Goal: Task Accomplishment & Management: Use online tool/utility

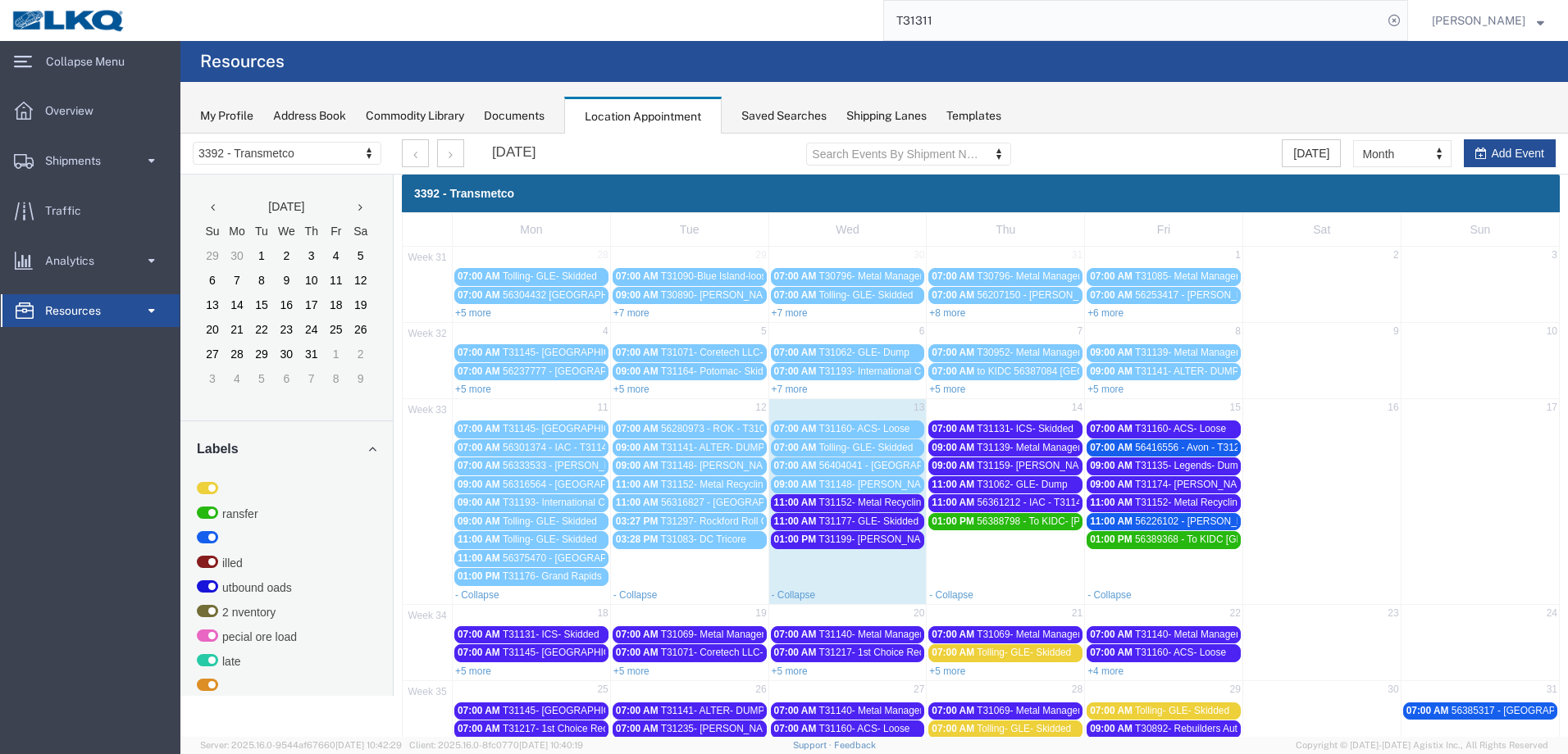
scroll to position [82, 0]
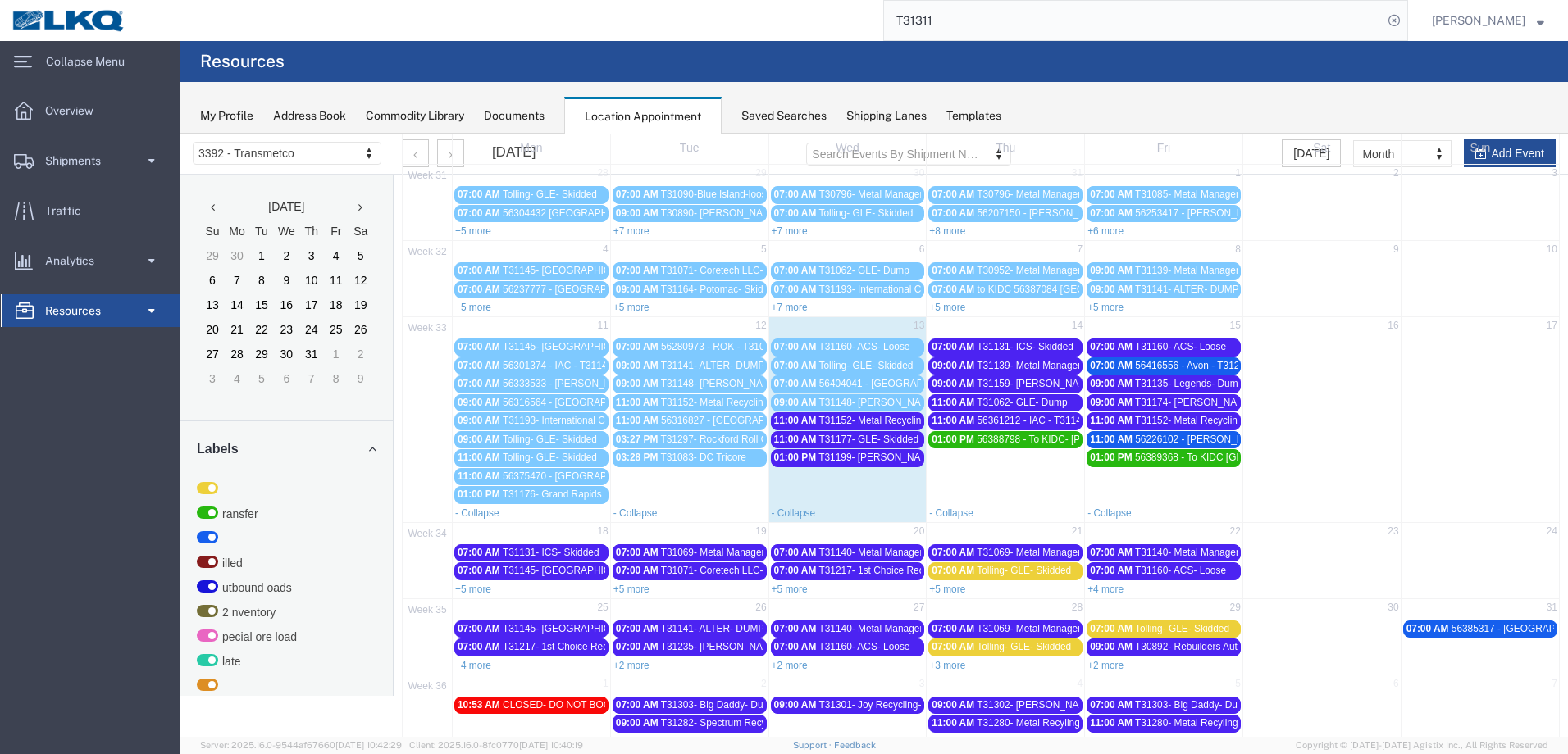
click at [872, 417] on span "T31152- Metal Recycling- Skidded" at bounding box center [892, 421] width 149 height 11
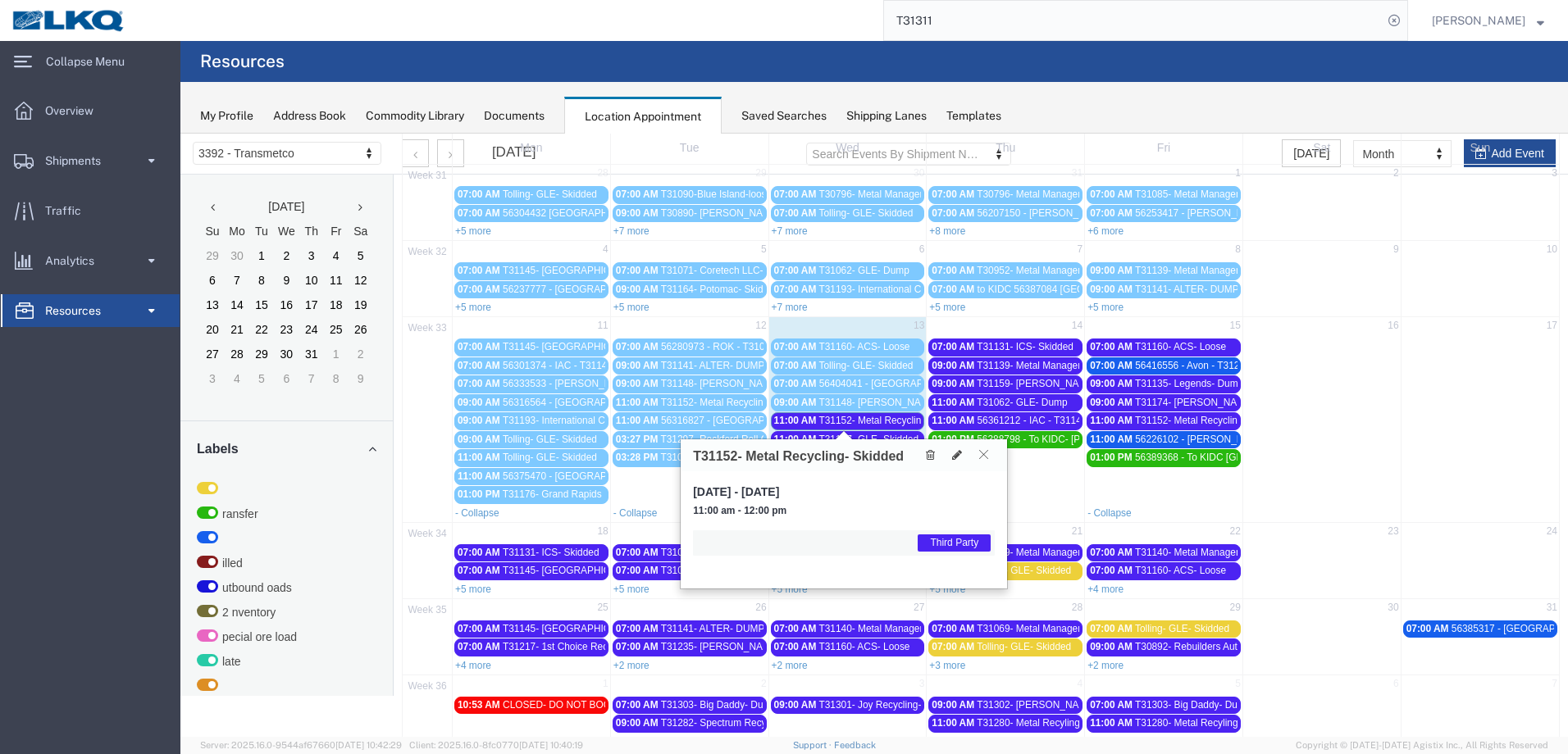
click at [986, 454] on icon at bounding box center [984, 454] width 9 height 10
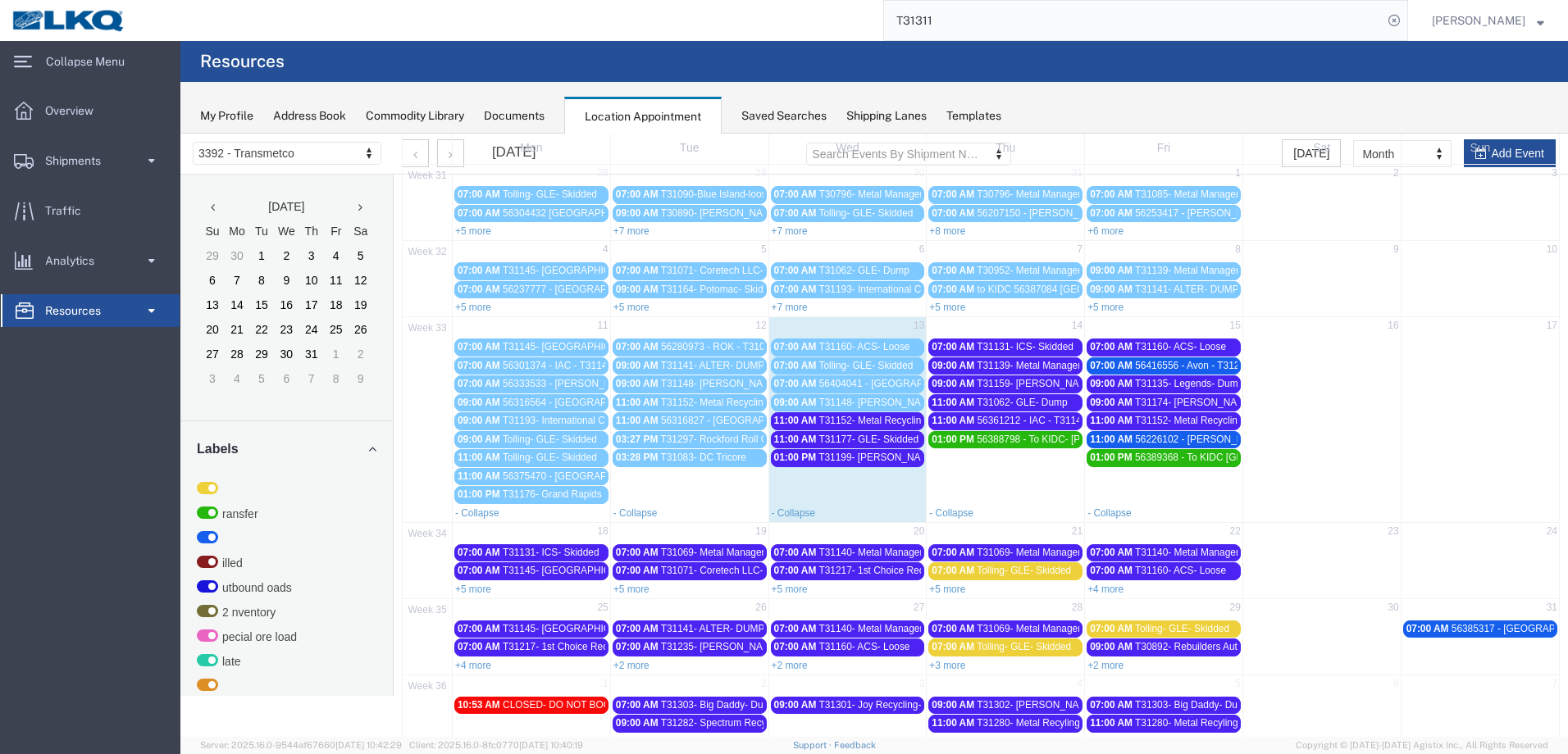
click at [886, 424] on span "T31152- Metal Recycling- Skidded" at bounding box center [892, 421] width 149 height 11
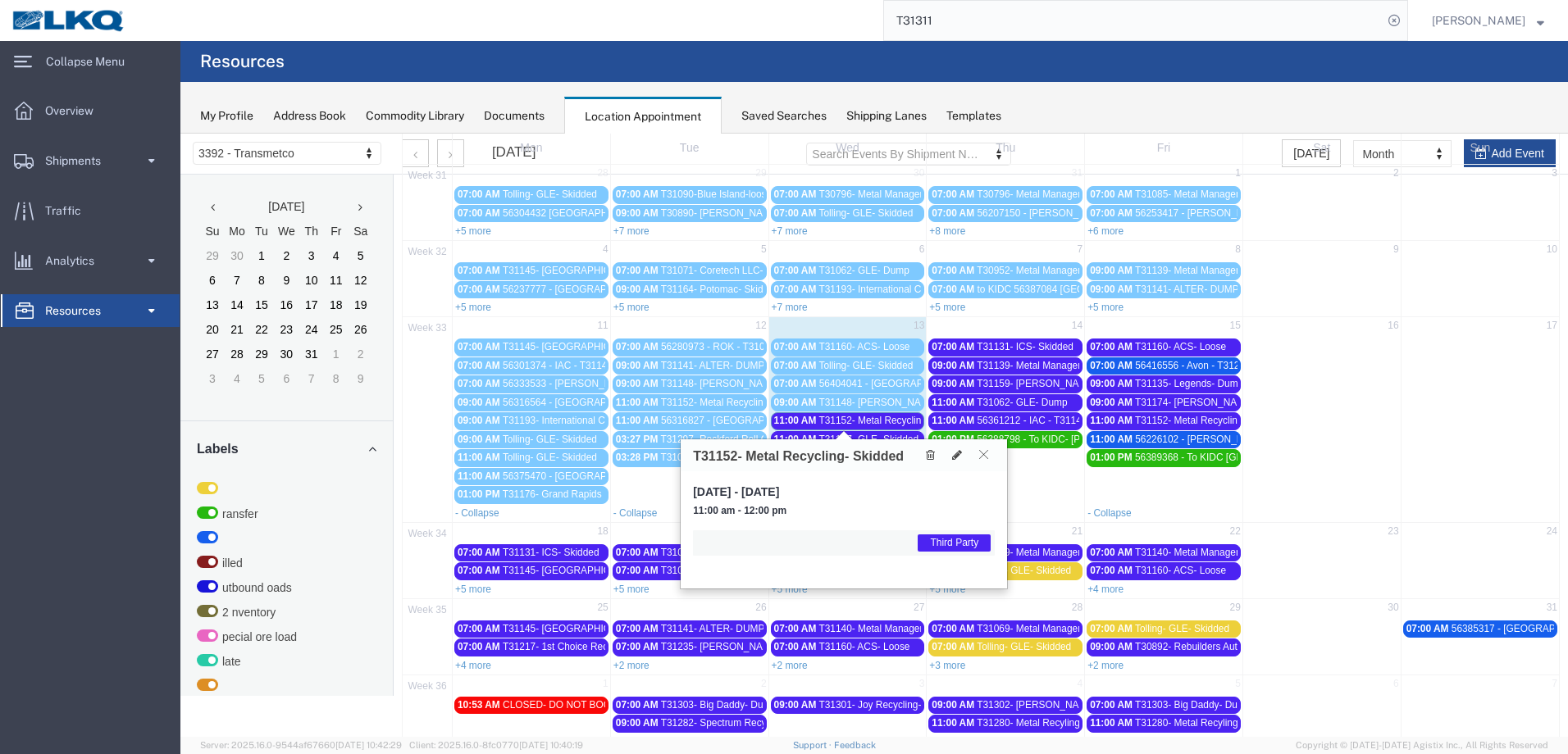
click at [980, 456] on icon at bounding box center [984, 454] width 9 height 10
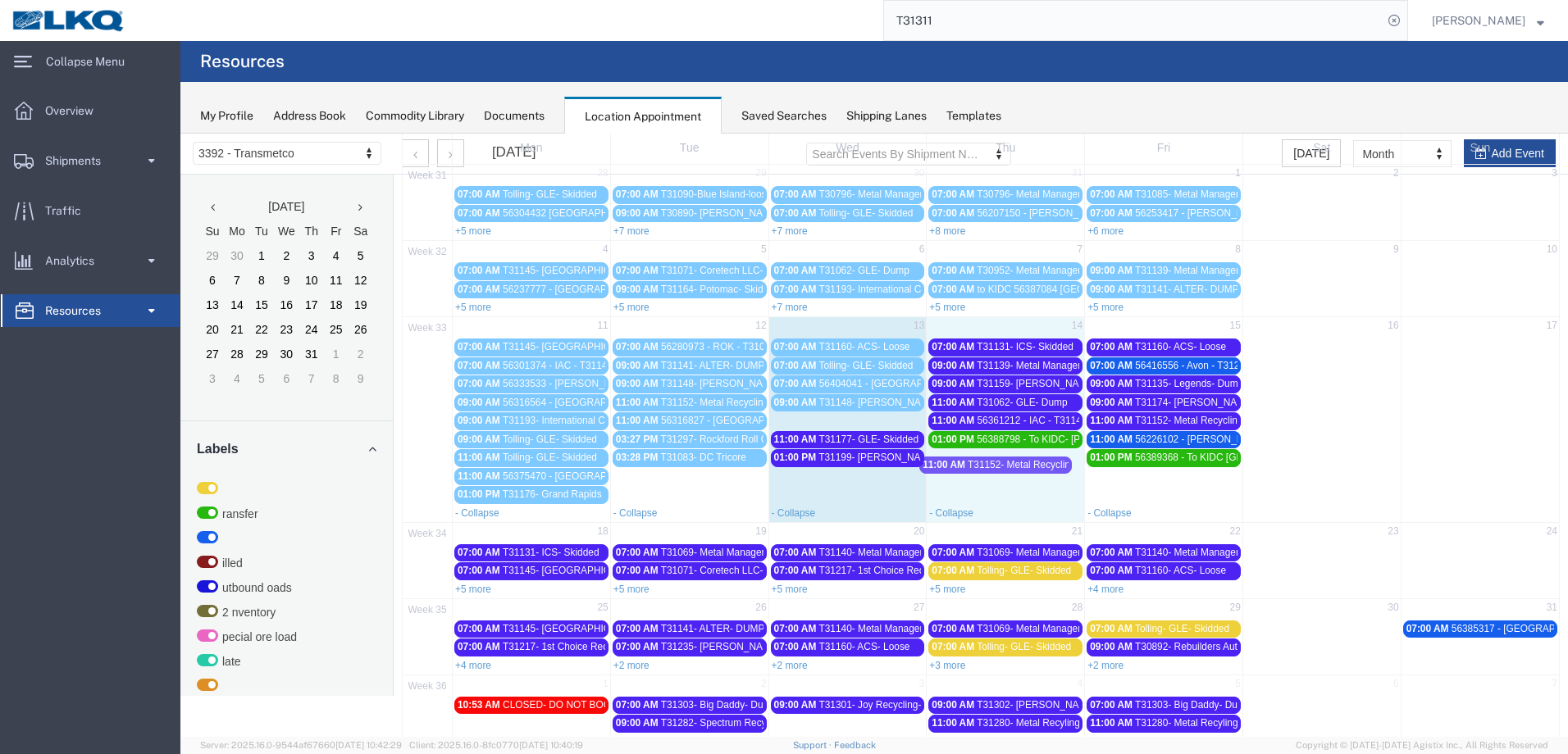
drag, startPoint x: 887, startPoint y: 422, endPoint x: 1039, endPoint y: 467, distance: 158.5
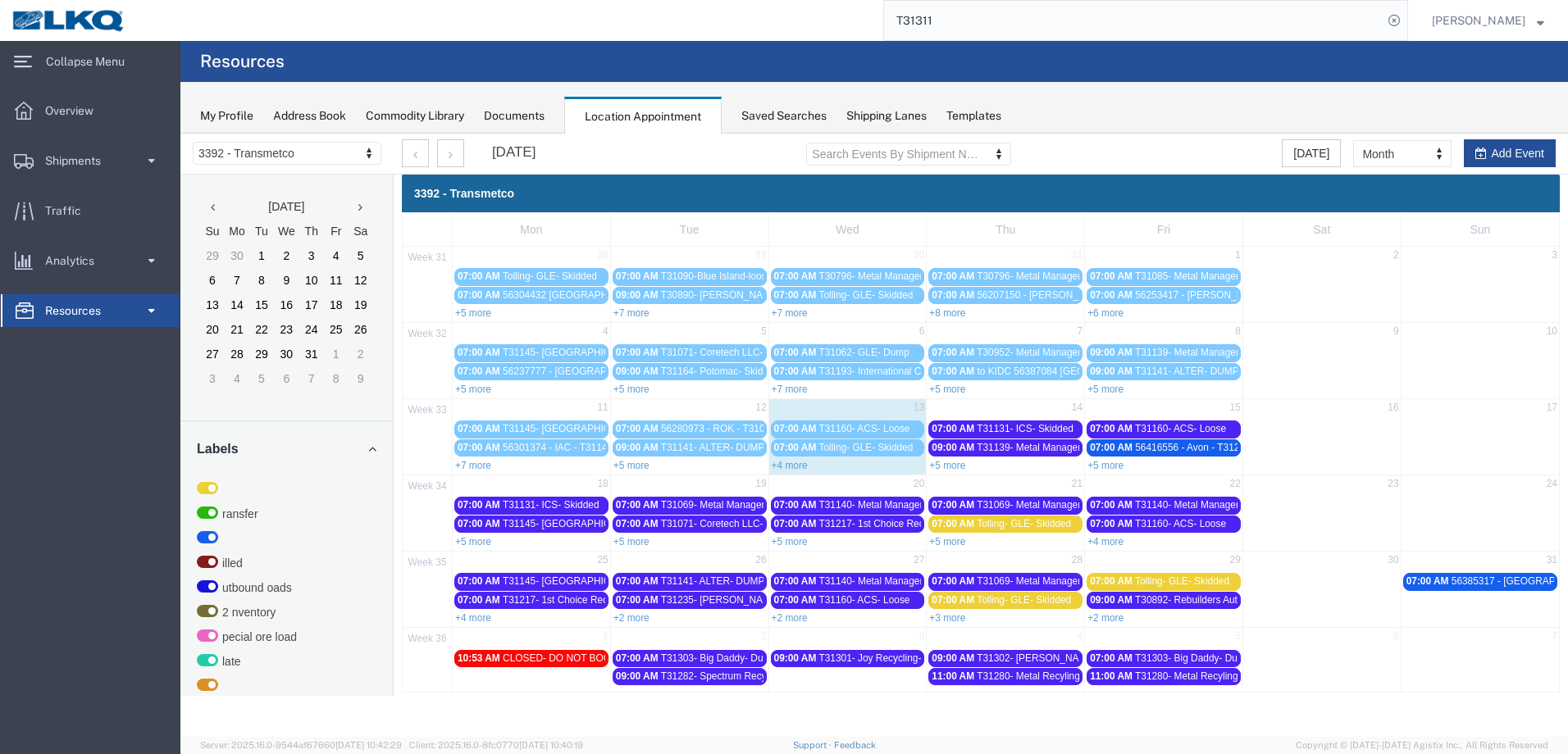
scroll to position [0, 0]
click at [954, 468] on link "+5 more" at bounding box center [947, 466] width 36 height 11
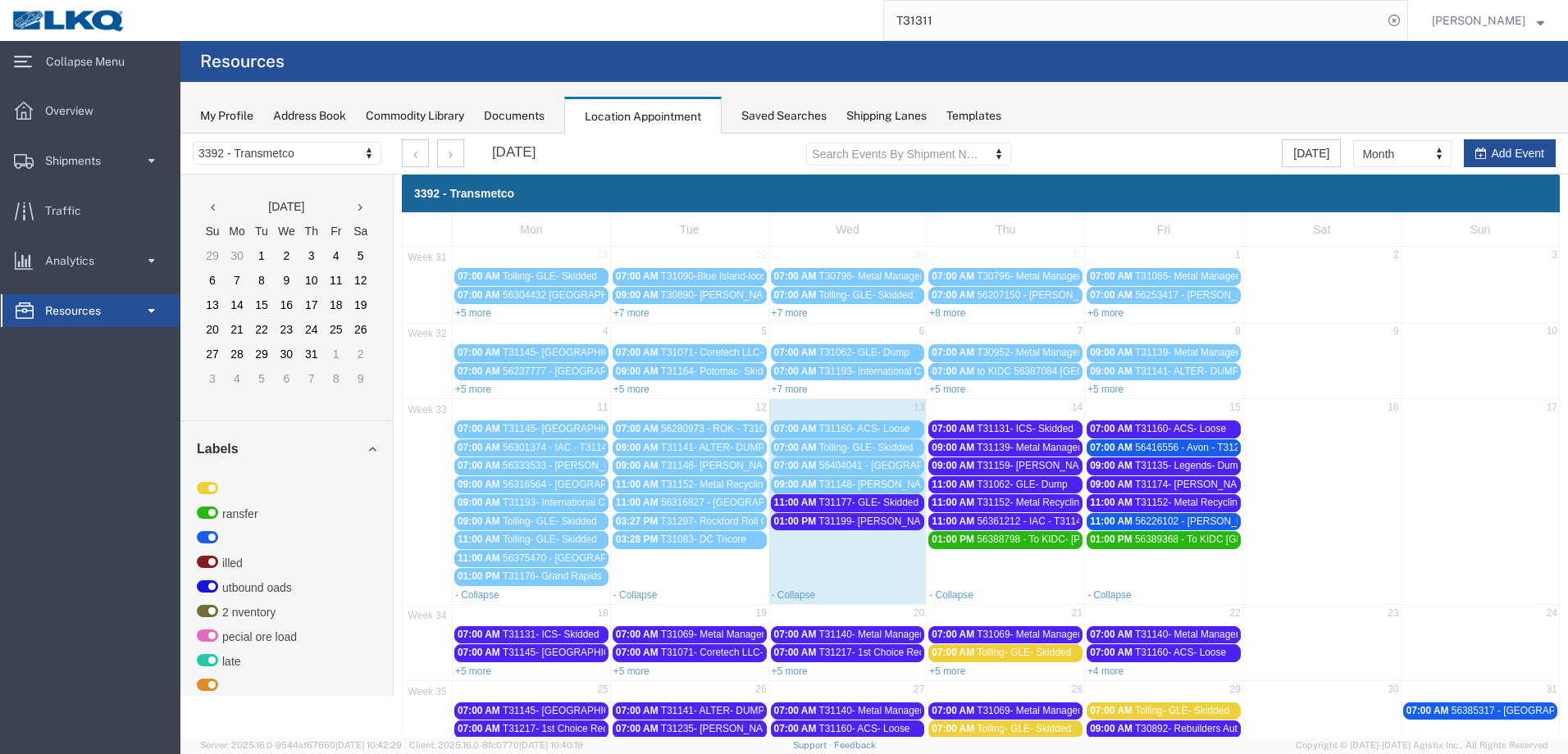
click at [1009, 503] on span "T31152- Metal Recycling- Skidded" at bounding box center [1051, 502] width 149 height 11
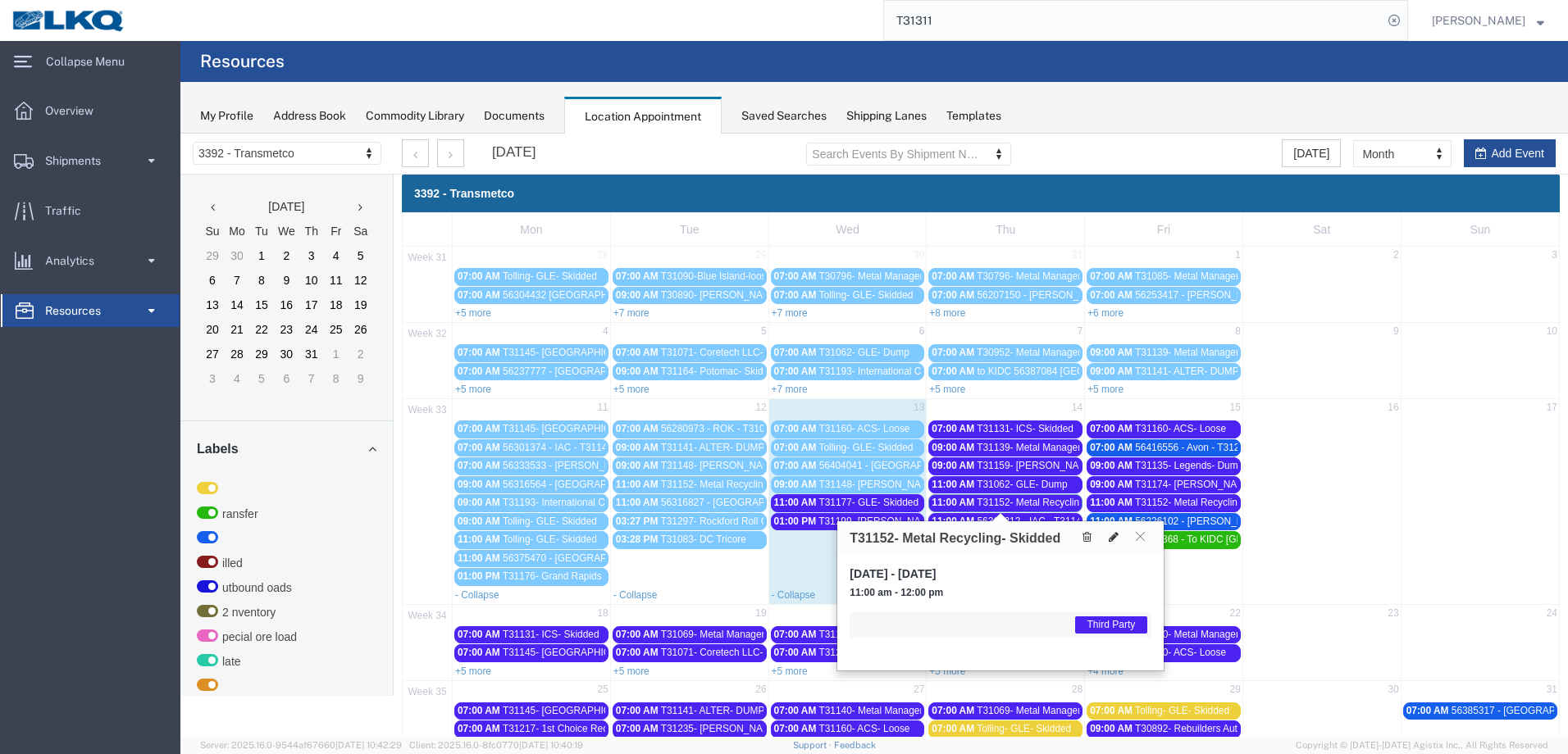
click at [1117, 536] on icon at bounding box center [1114, 537] width 10 height 11
select select "1"
select select "23"
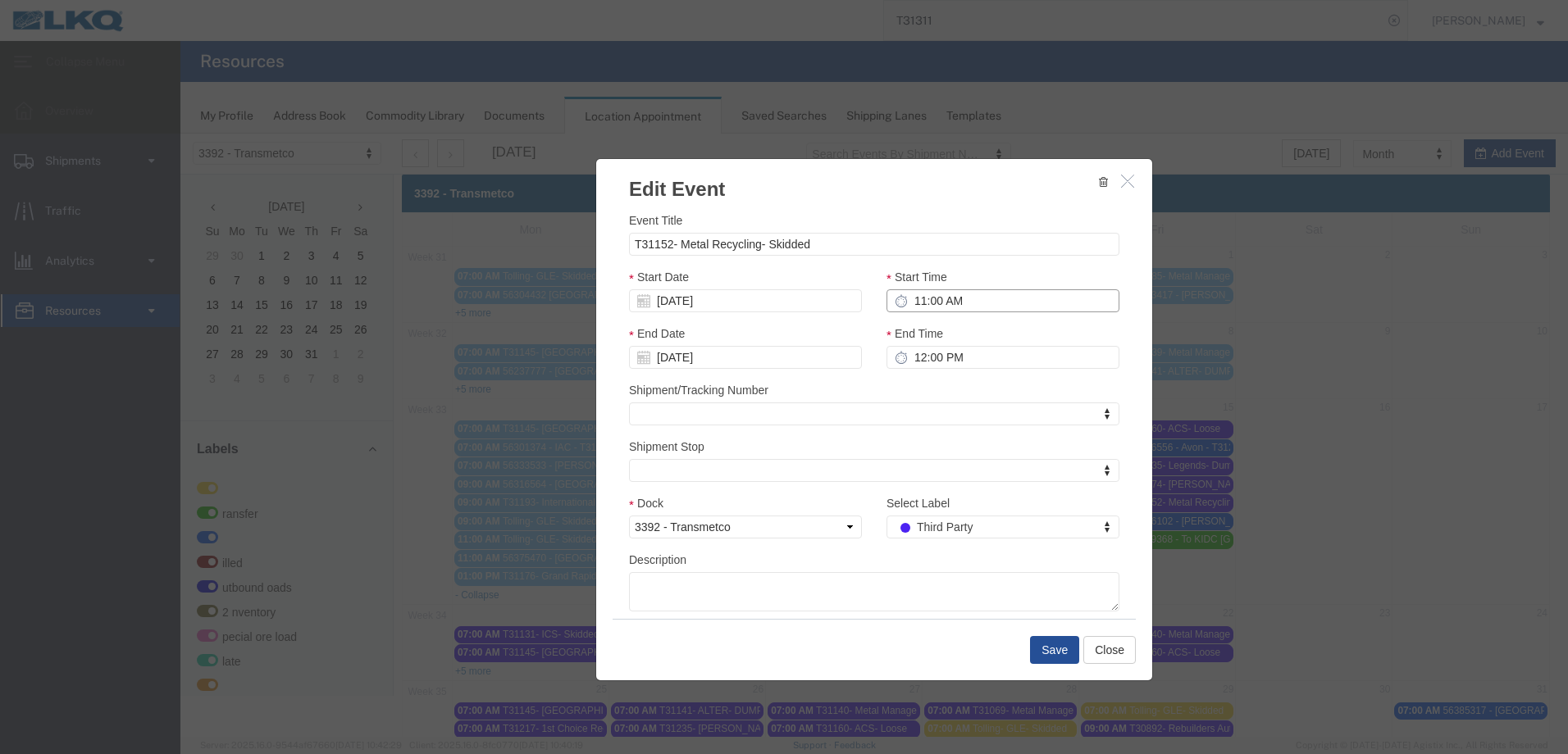
click at [912, 298] on input "11:00 AM" at bounding box center [1003, 300] width 233 height 23
type input "7:00 AM"
click at [1039, 648] on button "Save" at bounding box center [1055, 650] width 49 height 28
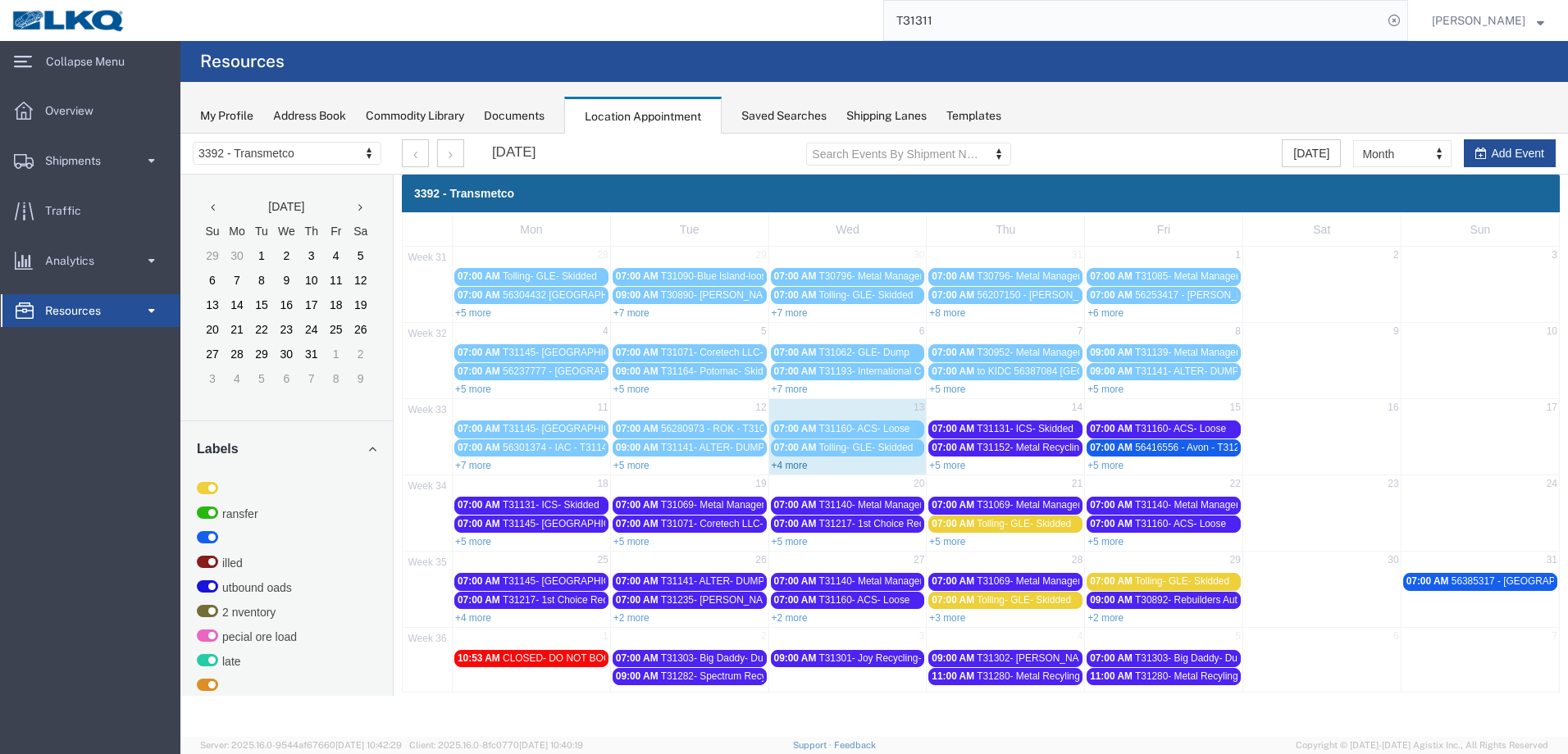
click at [794, 461] on link "+4 more" at bounding box center [790, 466] width 36 height 11
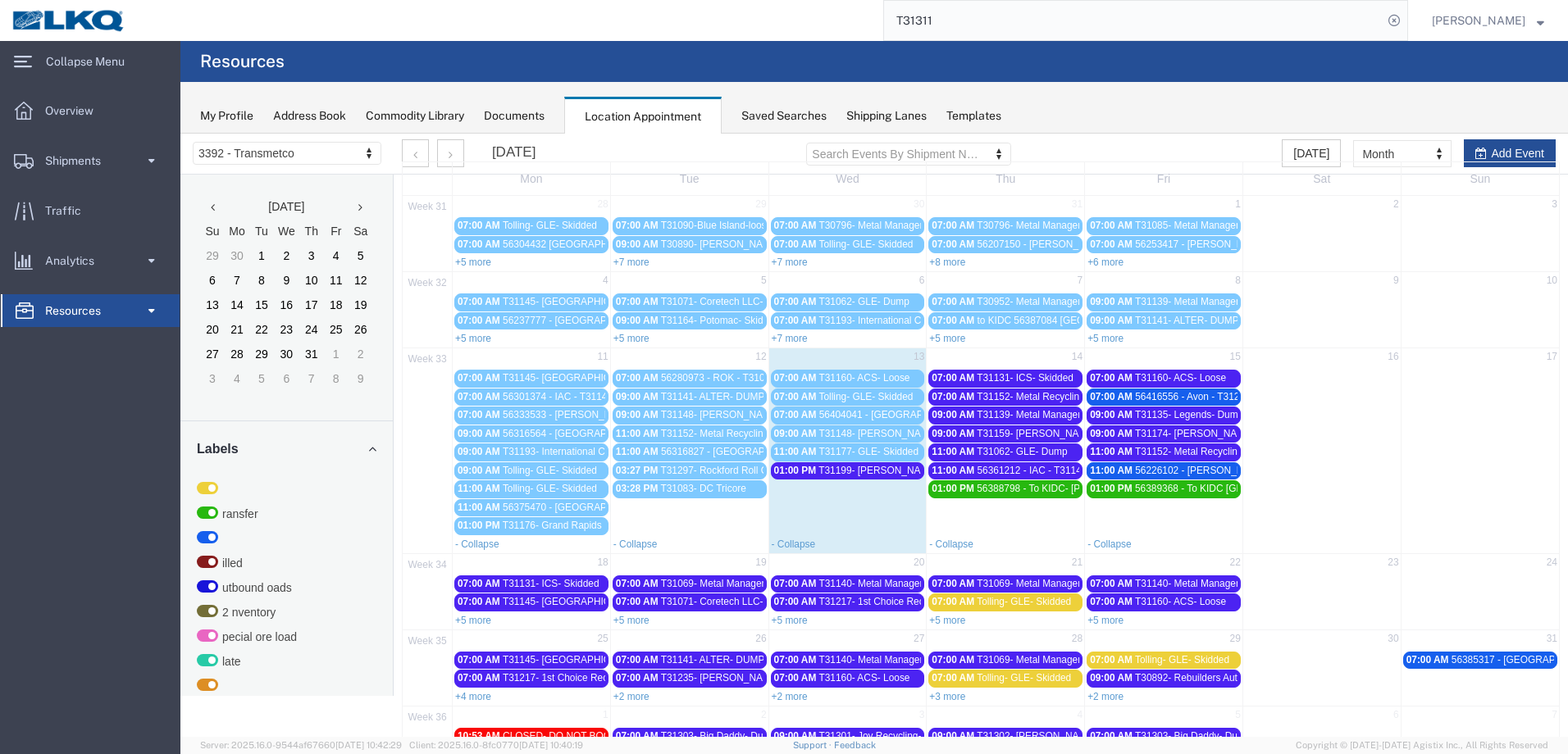
scroll to position [103, 0]
